Goal: Check status: Check status

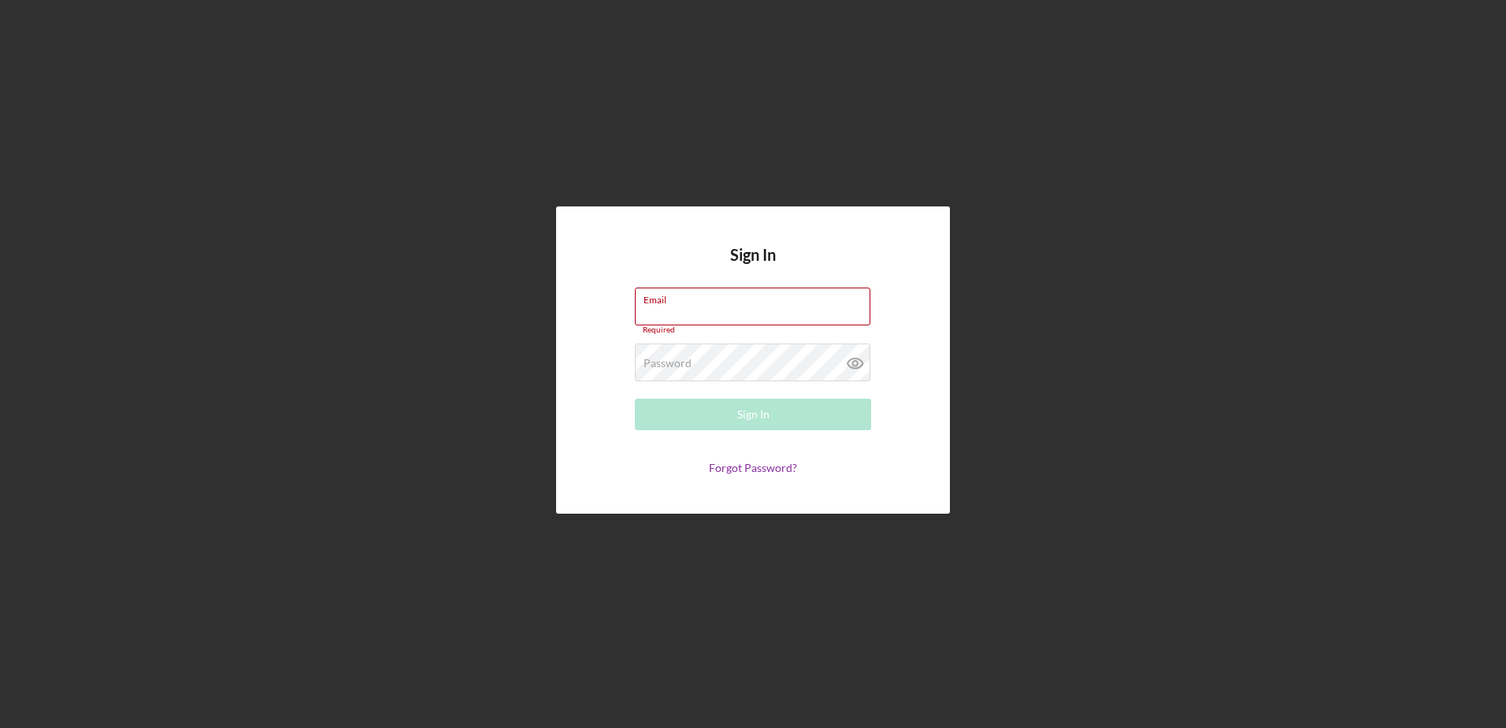
type input "[EMAIL_ADDRESS][DOMAIN_NAME]"
click at [563, 405] on div "Sign In Email [EMAIL_ADDRESS][DOMAIN_NAME] Required Password Required Sign In F…" at bounding box center [753, 360] width 394 height 308
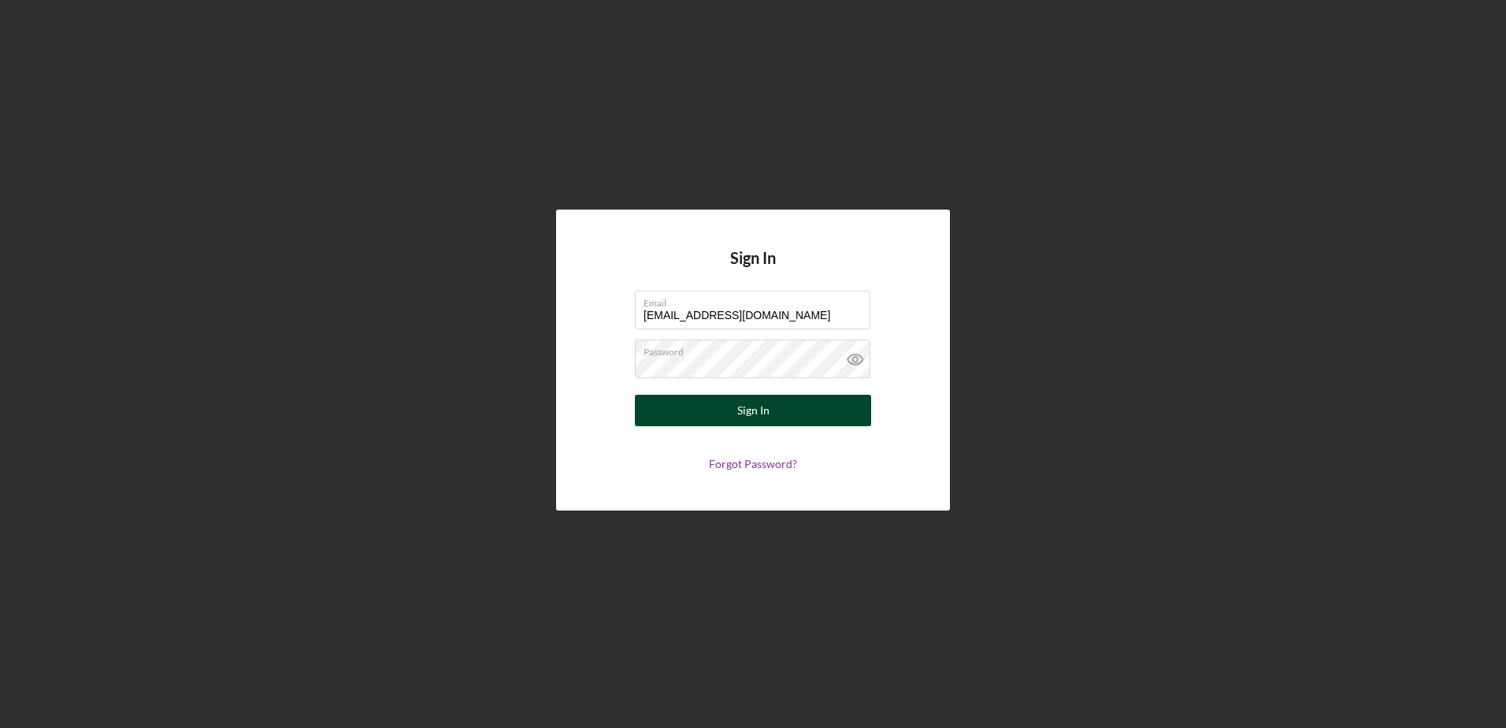
click at [747, 409] on div "Sign In" at bounding box center [753, 411] width 32 height 32
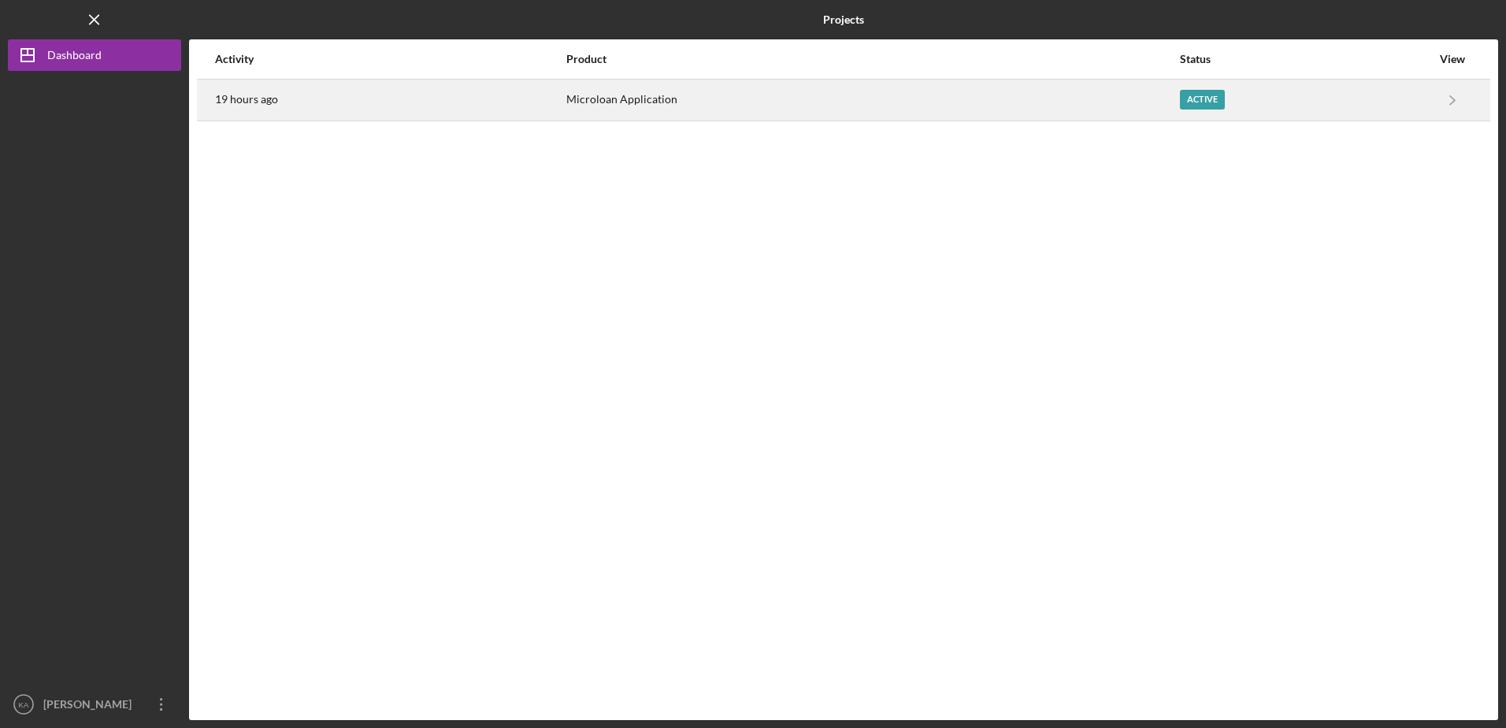
click at [1196, 99] on div "Active" at bounding box center [1202, 100] width 45 height 20
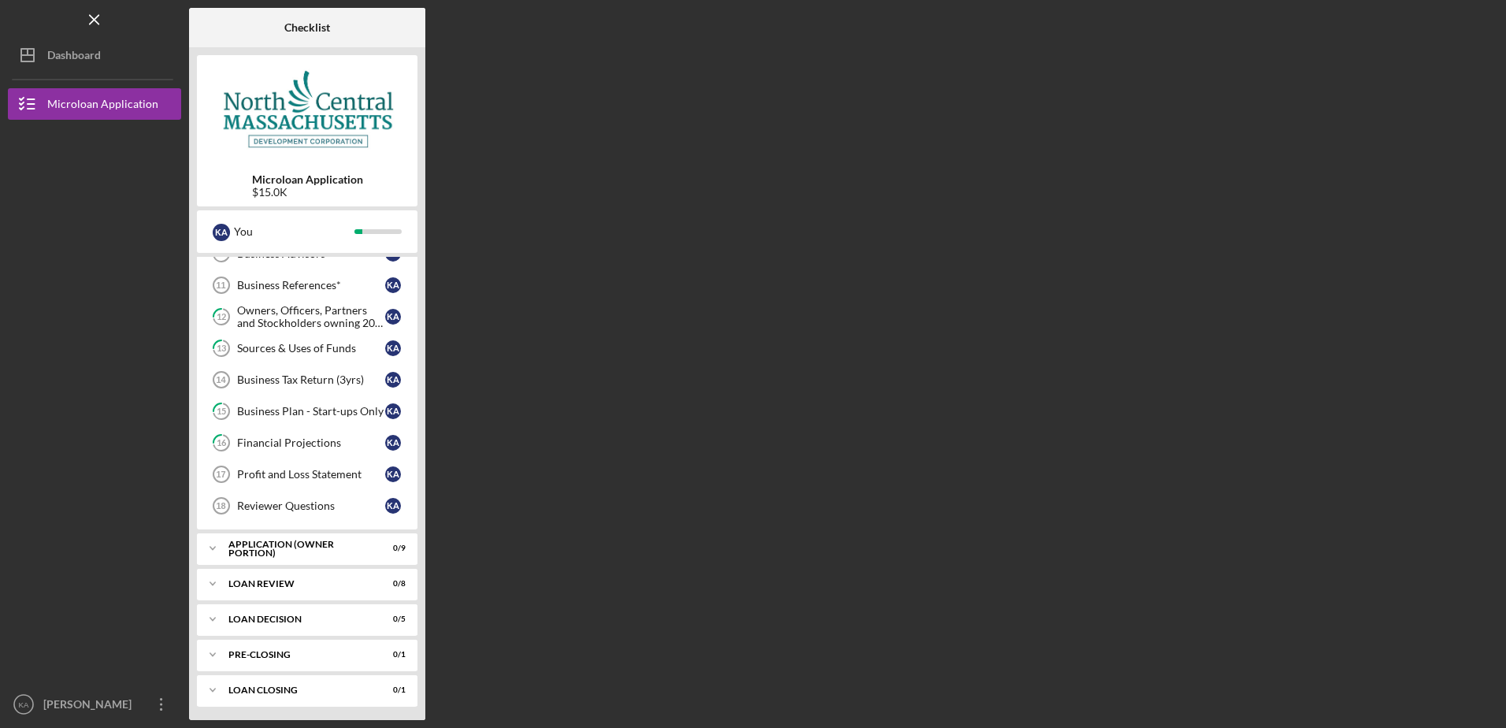
scroll to position [215, 0]
